Goal: Information Seeking & Learning: Learn about a topic

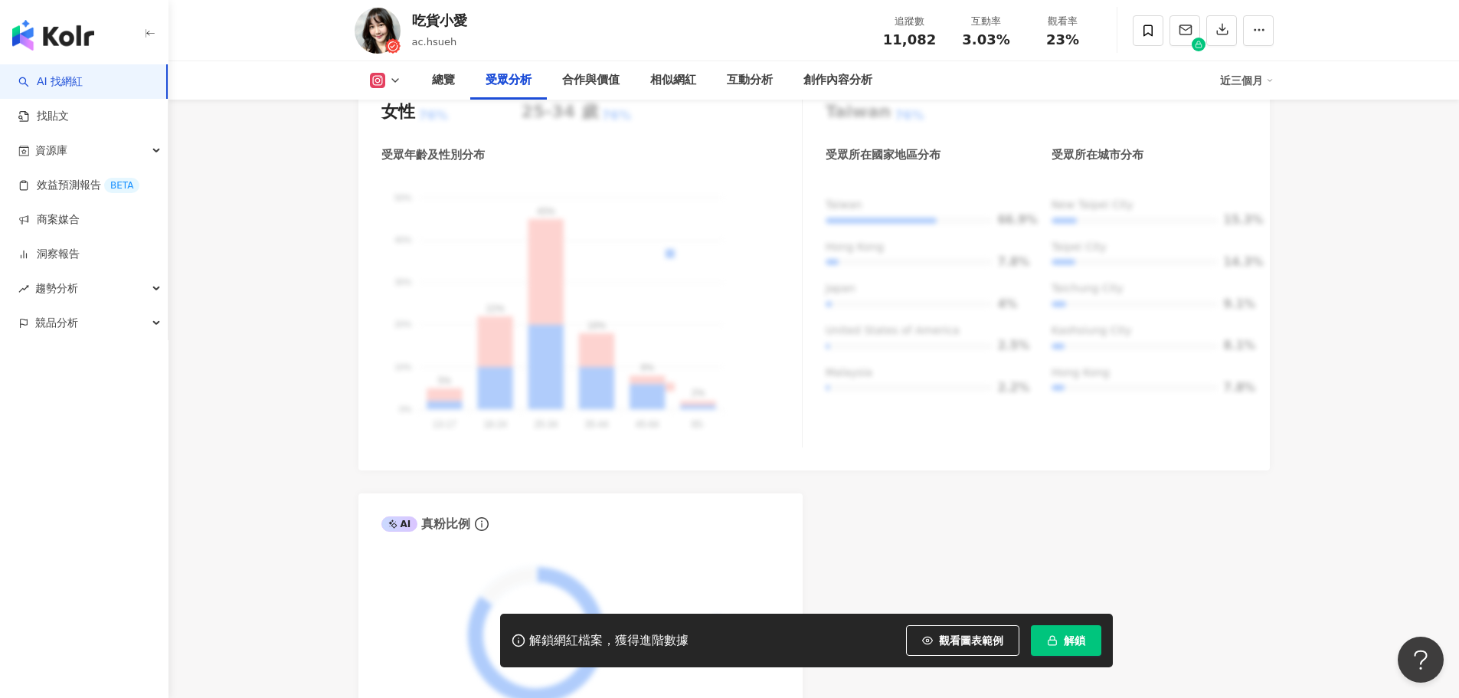
scroll to position [1685, 0]
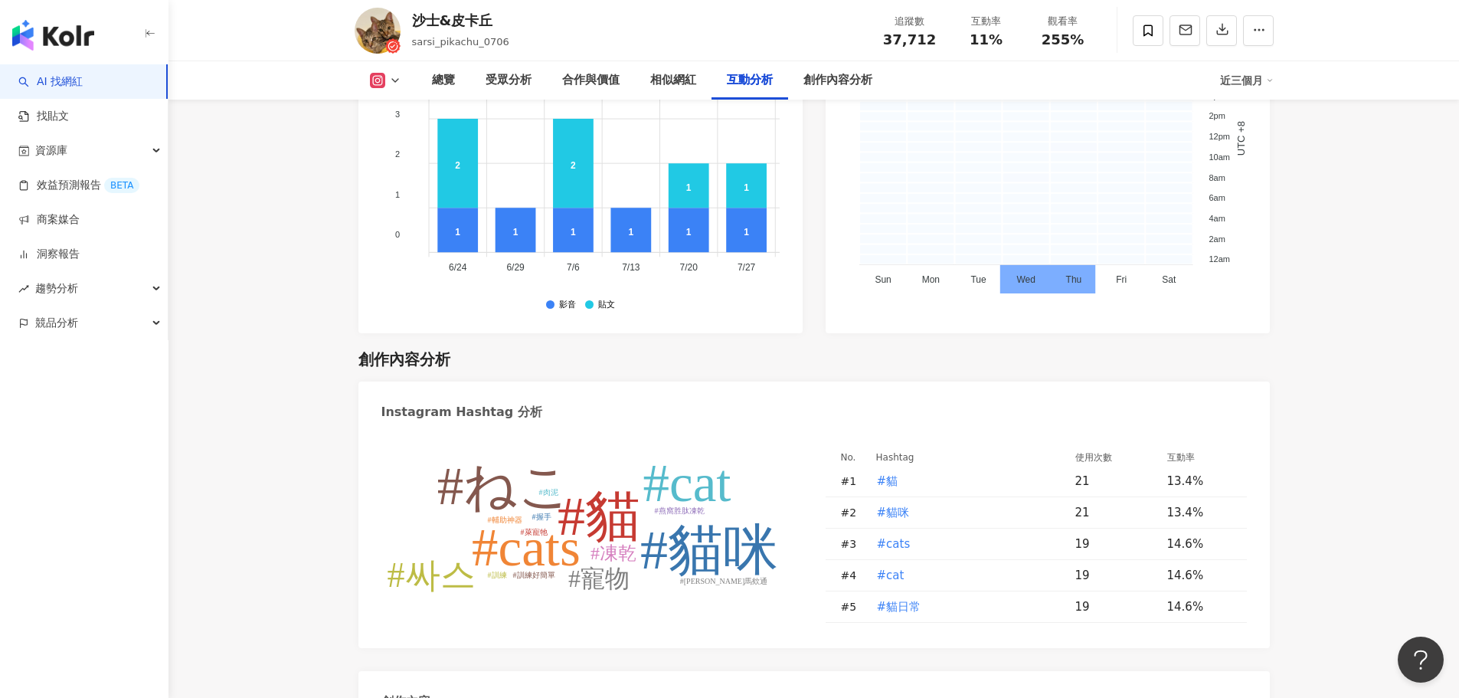
scroll to position [4455, 0]
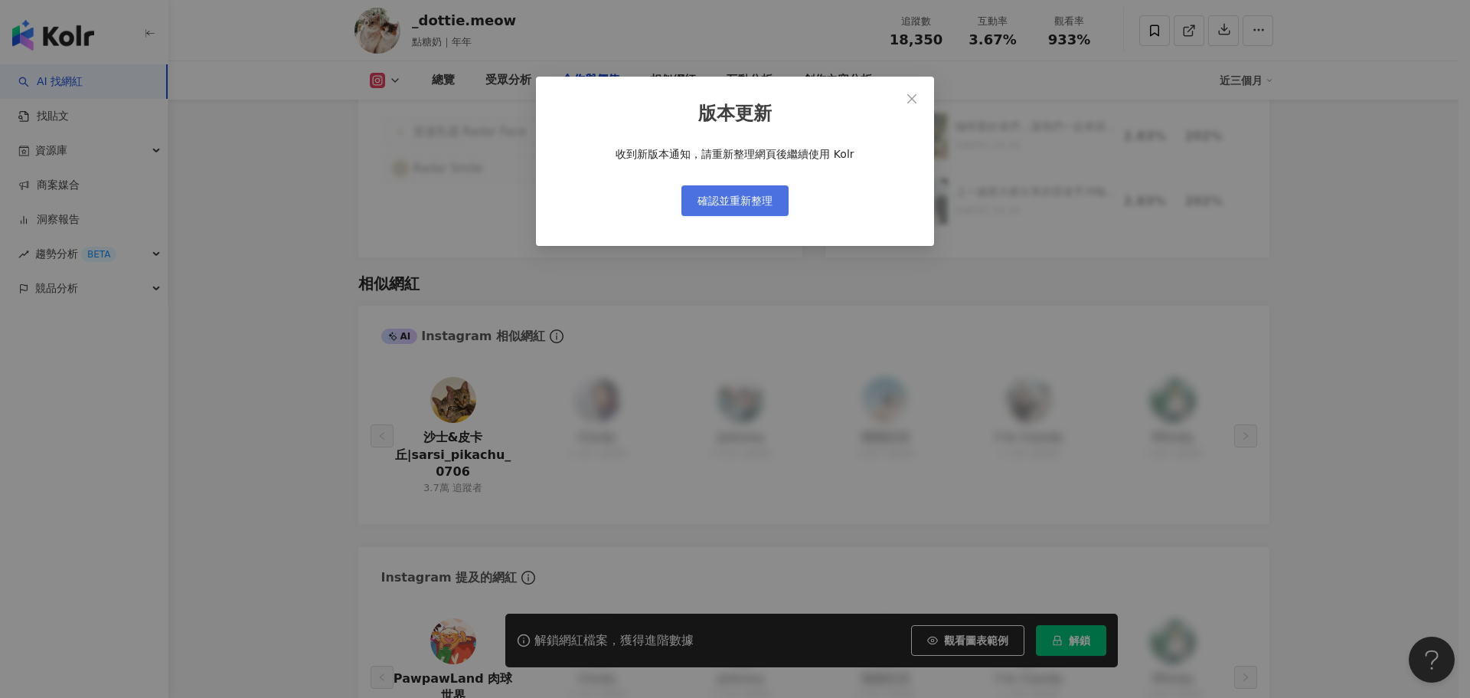
click at [771, 200] on span "確認並重新整理" at bounding box center [735, 201] width 75 height 12
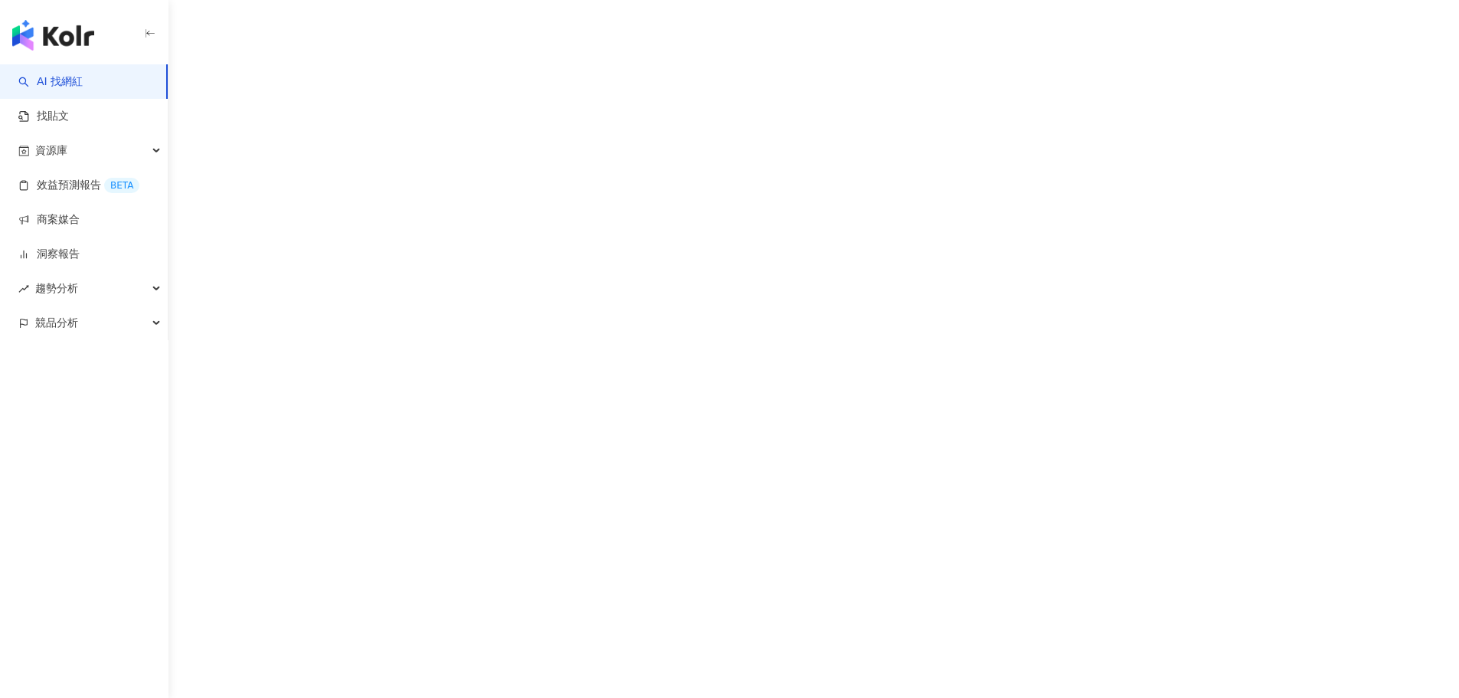
scroll to position [70, 0]
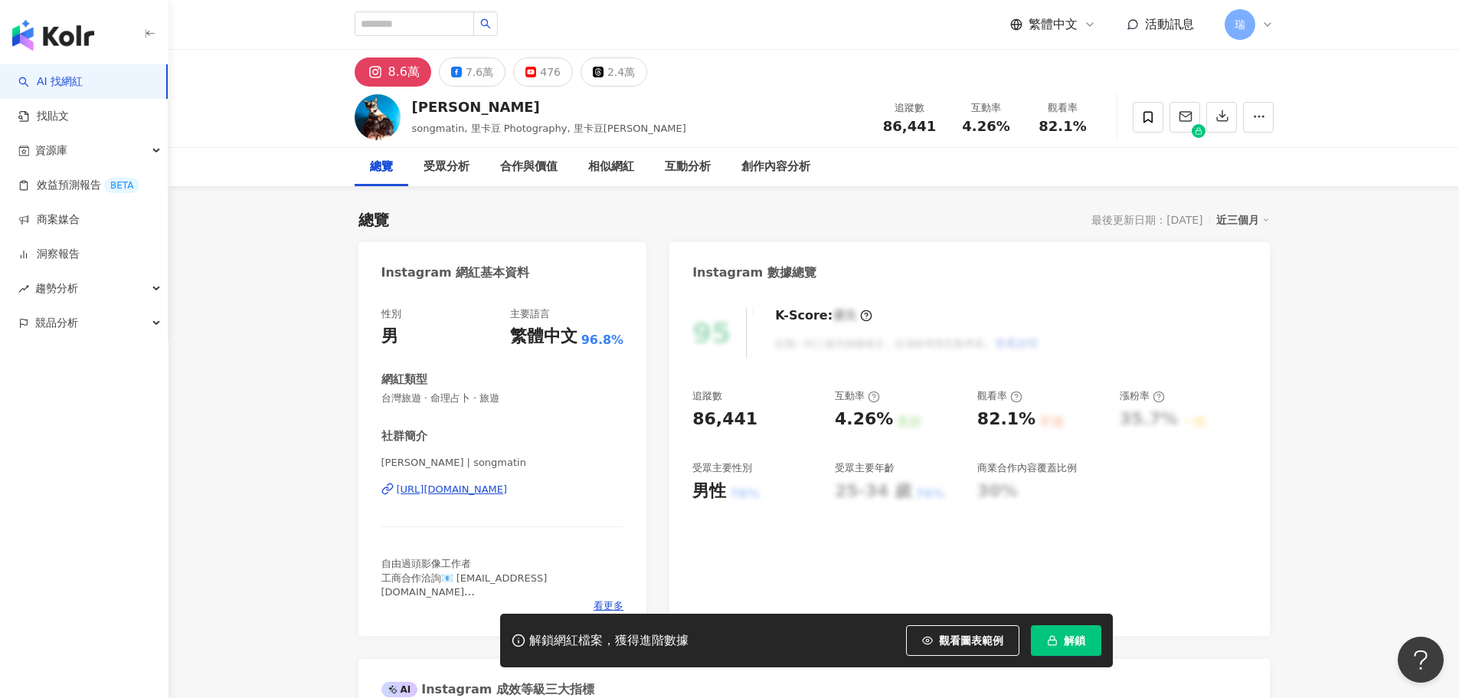
click at [508, 488] on div "https://www.instagram.com/songmatin/" at bounding box center [452, 489] width 111 height 14
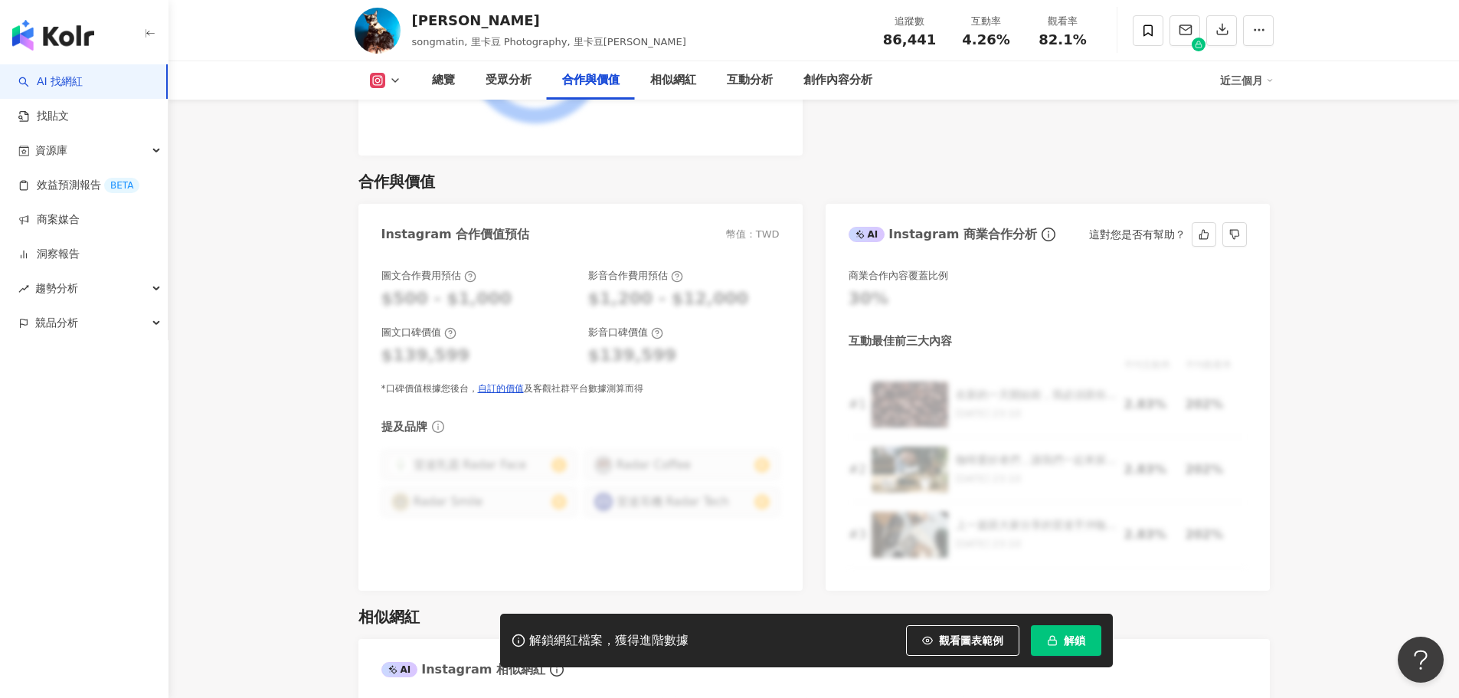
scroll to position [2144, 0]
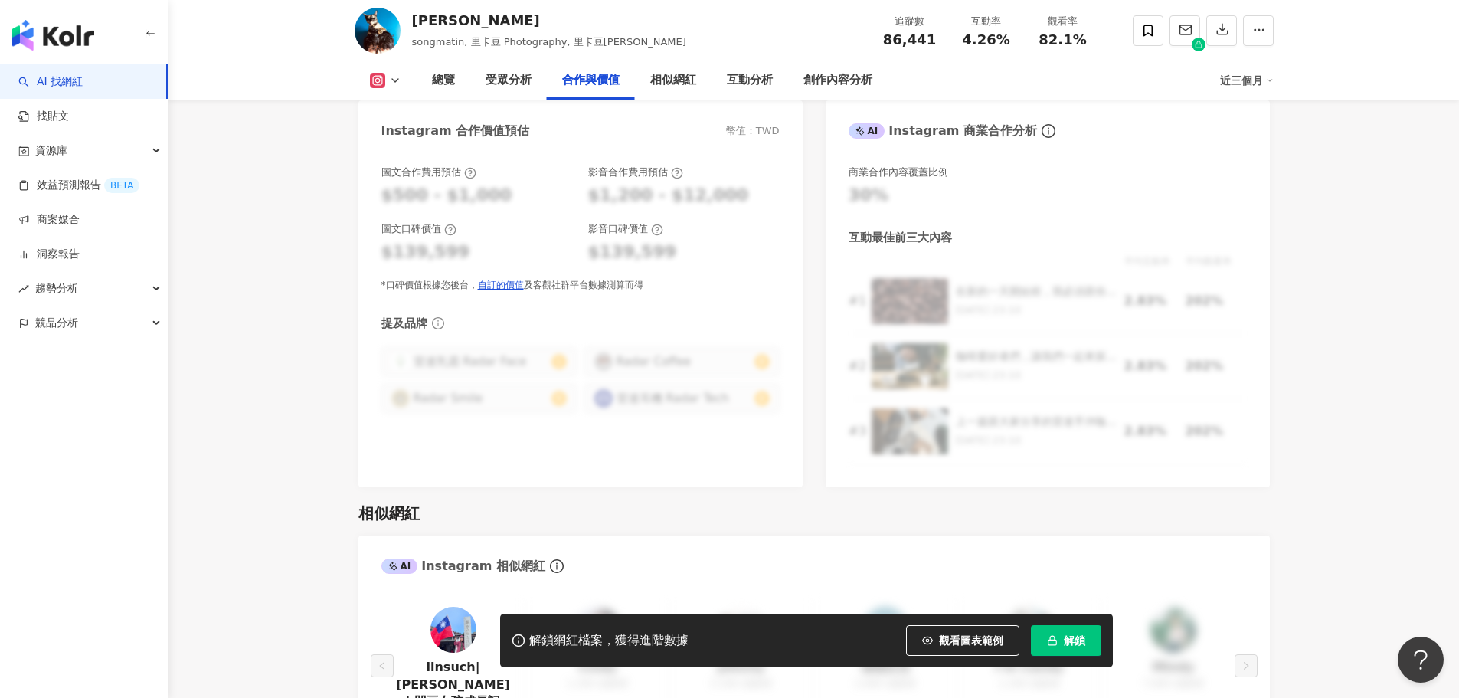
drag, startPoint x: 1004, startPoint y: 394, endPoint x: 1340, endPoint y: 454, distance: 341.4
click at [1340, 454] on main "8.6萬 7.6萬 476 2.4萬 Ricardo 里卡豆 songmatin, 里卡豆 Photography, 里卡豆Ricardo 追蹤數 86,44…" at bounding box center [813, 504] width 1290 height 5197
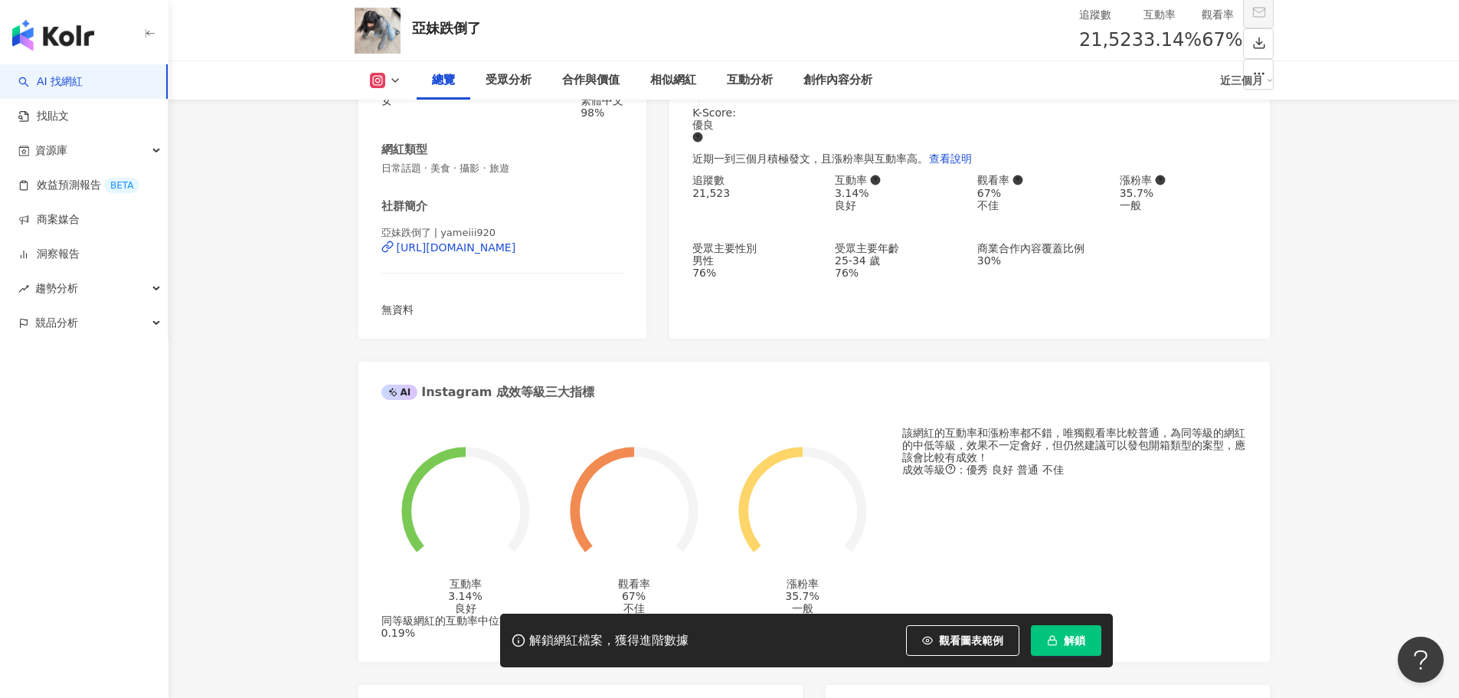
scroll to position [230, 0]
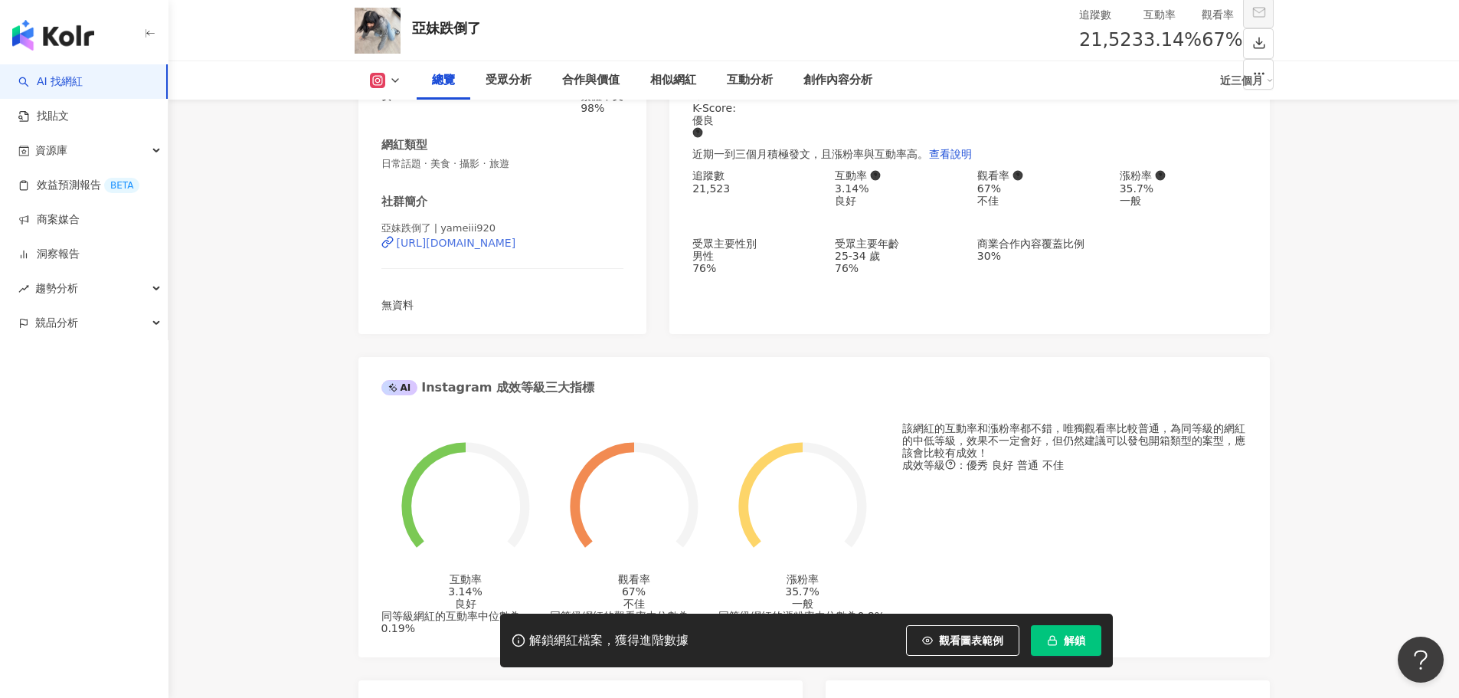
click at [516, 249] on div "https://www.instagram.com/yameiii920/" at bounding box center [456, 243] width 119 height 12
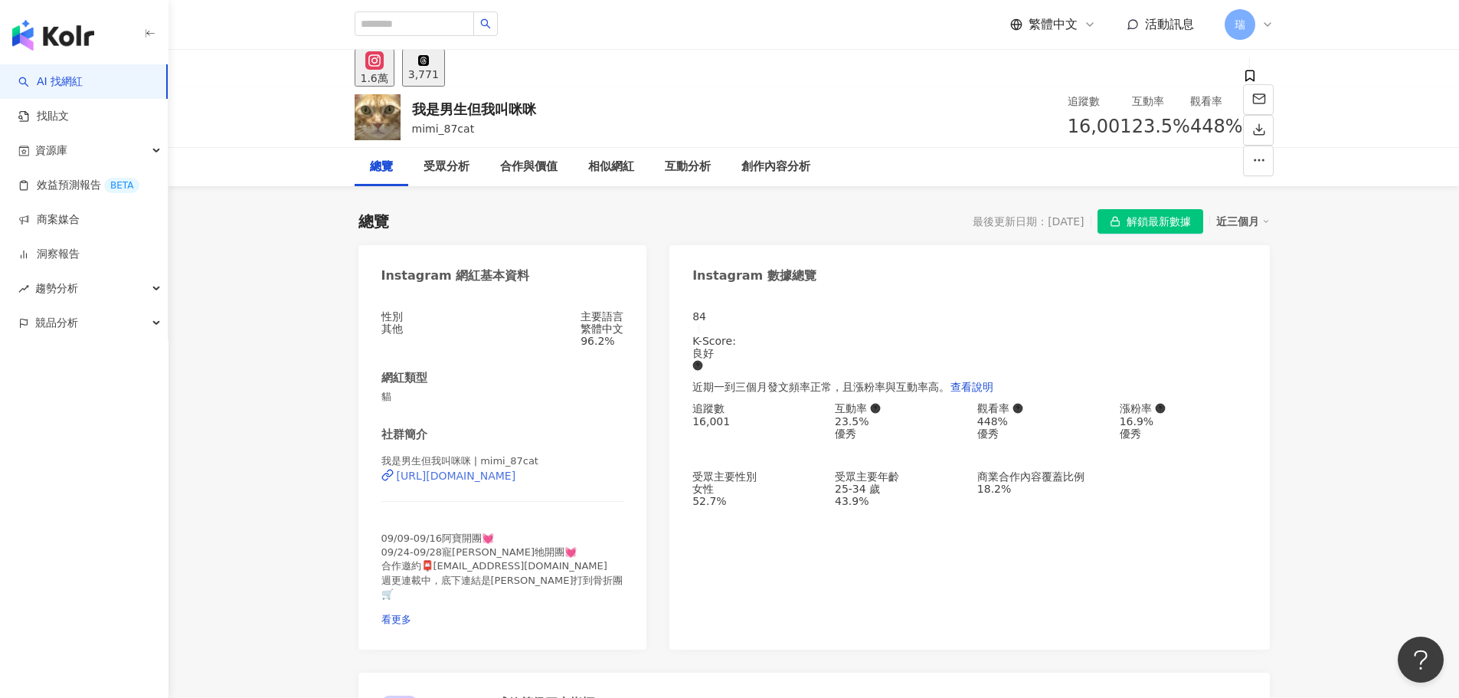
click at [516, 482] on div "[URL][DOMAIN_NAME]" at bounding box center [456, 475] width 119 height 12
